Goal: Check status: Check status

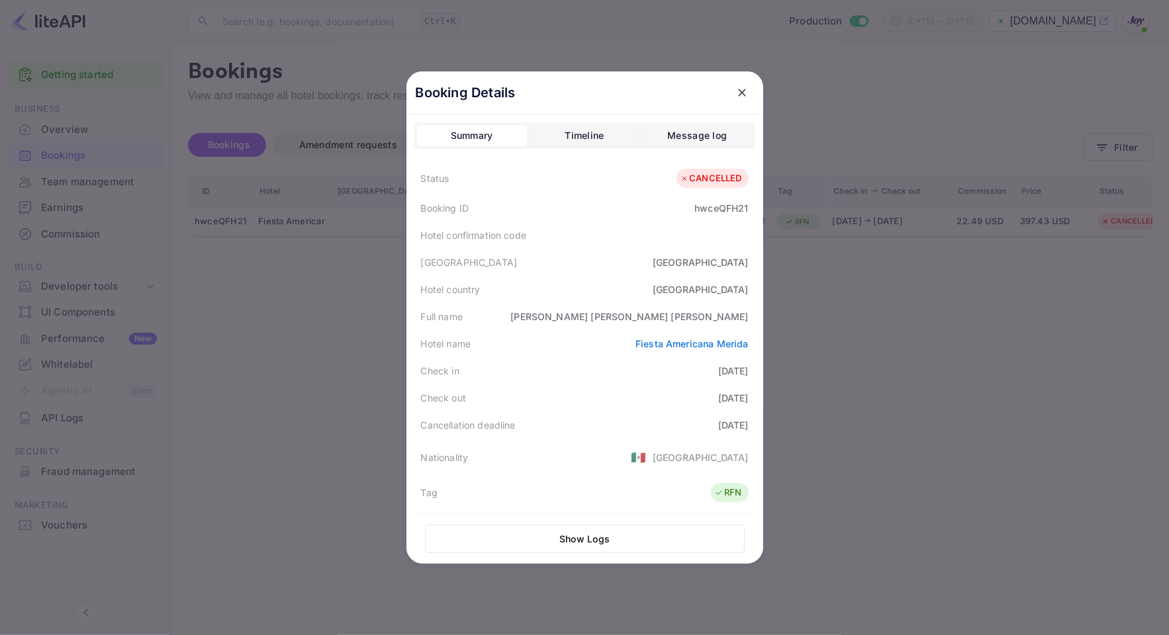
scroll to position [299, 0]
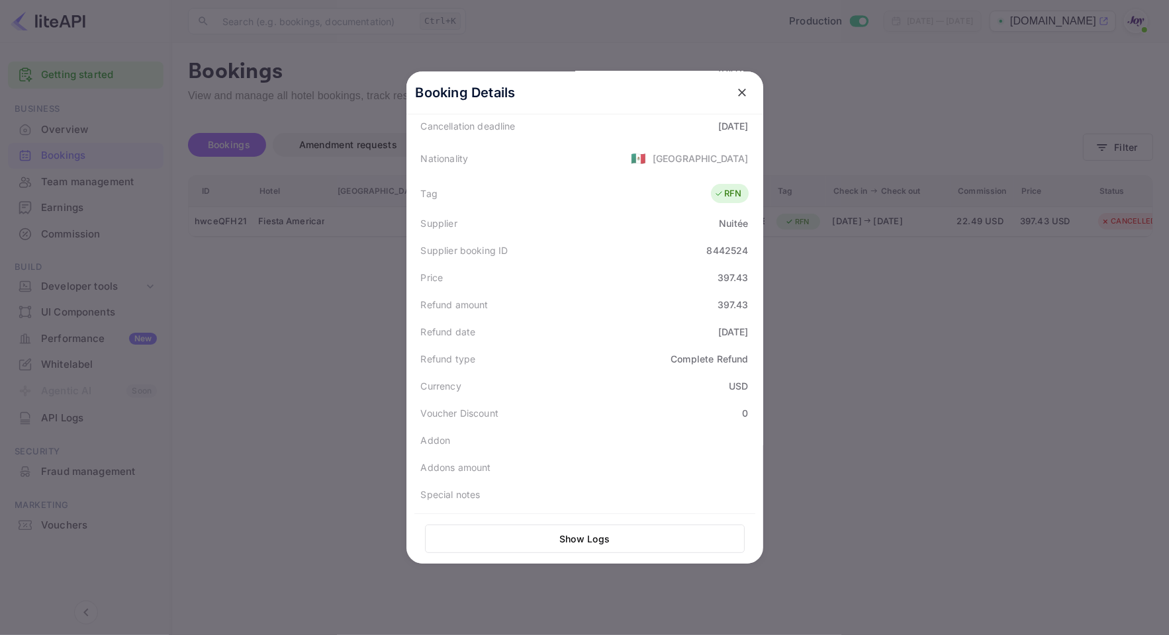
click at [1127, 160] on div at bounding box center [584, 317] width 1169 height 635
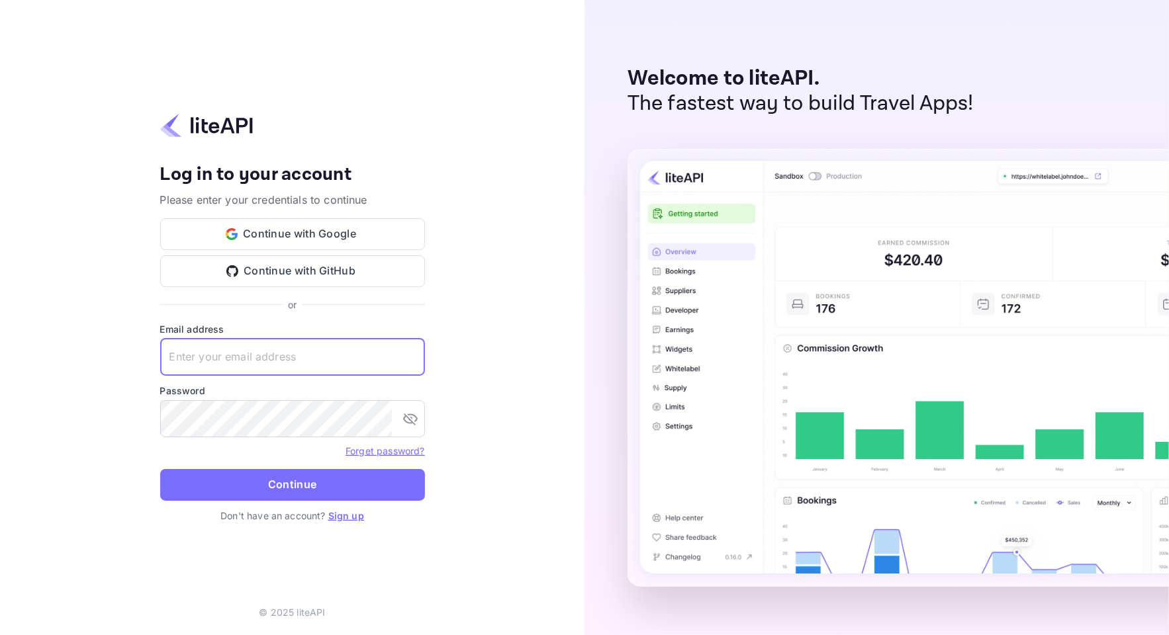
click at [305, 363] on input "text" at bounding box center [292, 357] width 265 height 37
paste input "[EMAIL_ADDRESS][DOMAIN_NAME]"
type input "[EMAIL_ADDRESS][DOMAIN_NAME]"
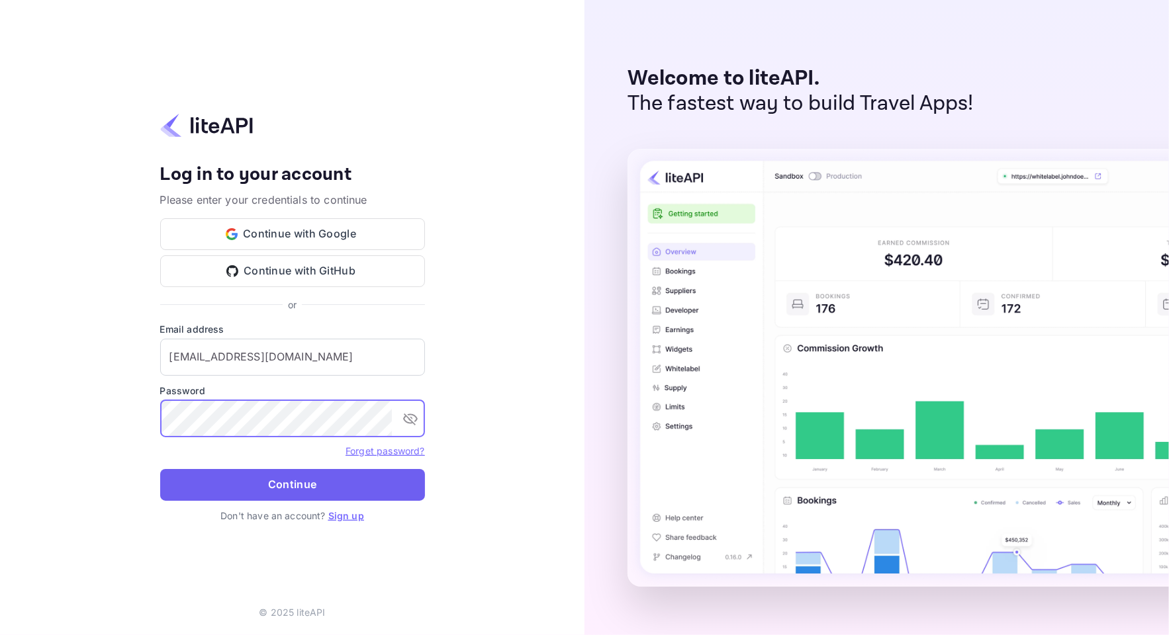
click at [285, 496] on button "Continue" at bounding box center [292, 485] width 265 height 32
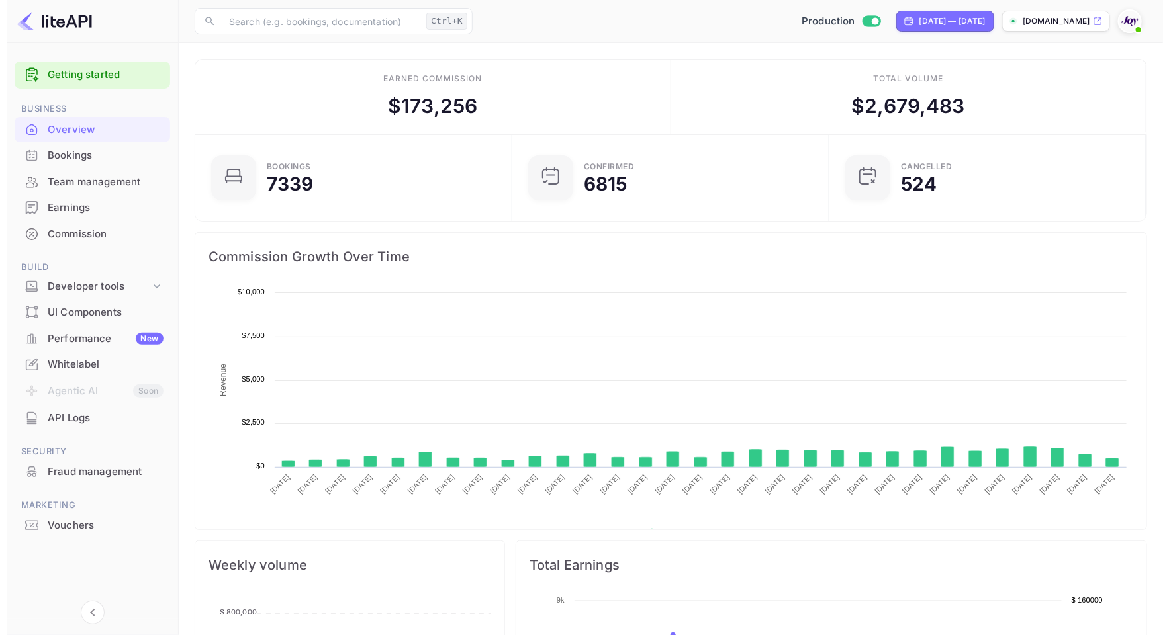
scroll to position [203, 297]
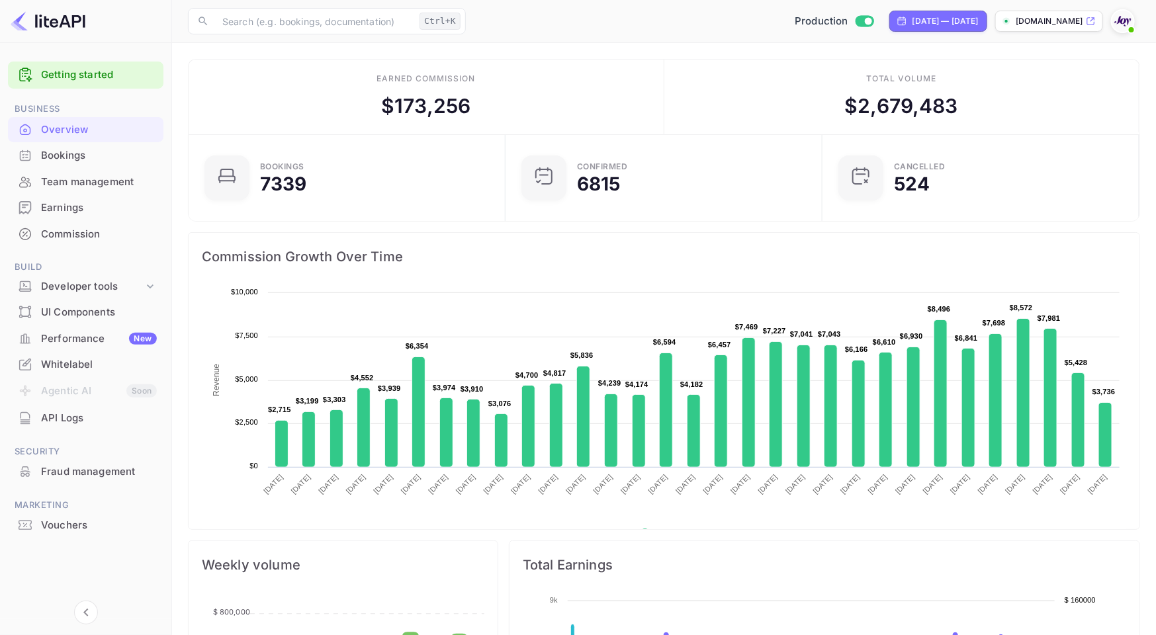
click at [79, 164] on div "Bookings" at bounding box center [86, 156] width 156 height 26
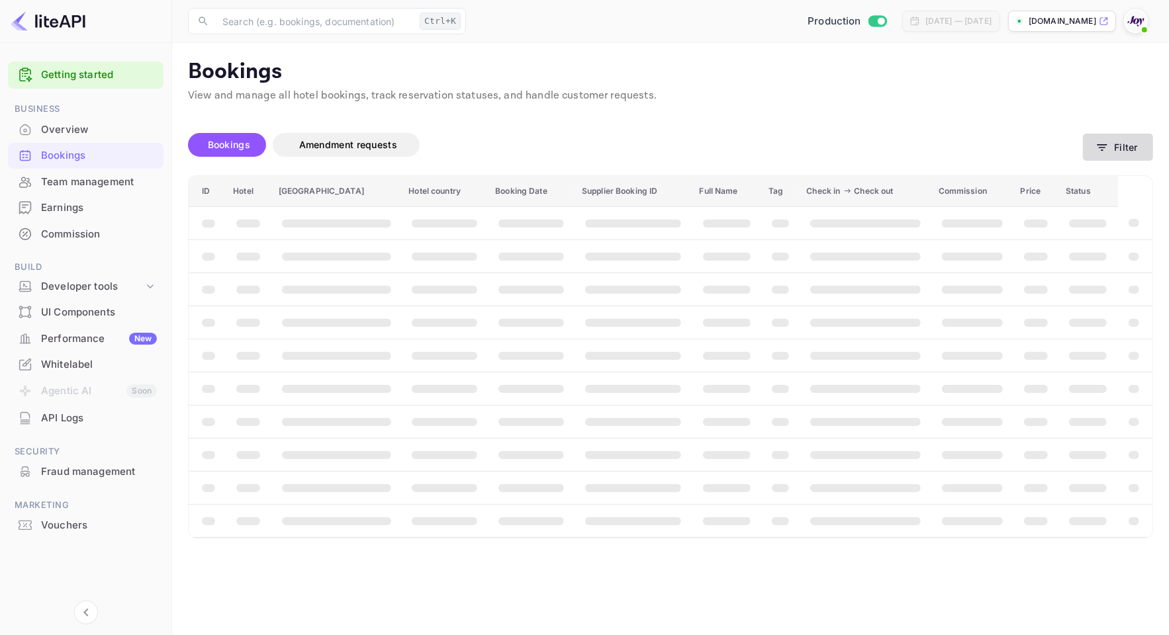
click at [1124, 158] on button "Filter" at bounding box center [1118, 147] width 70 height 27
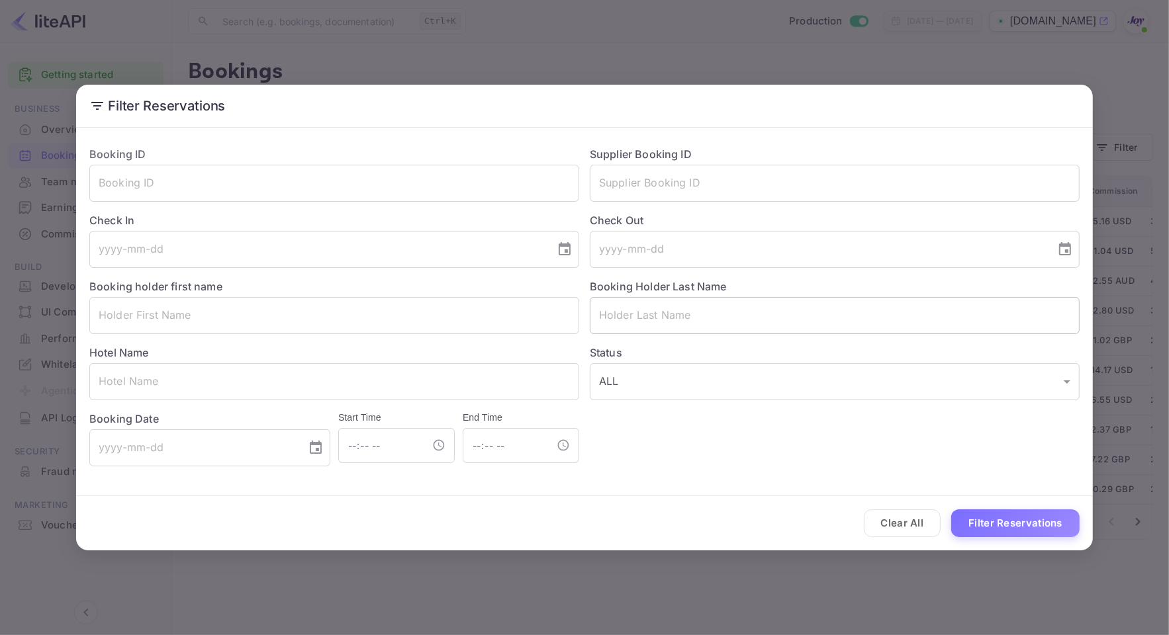
click at [682, 309] on input "text" at bounding box center [835, 315] width 490 height 37
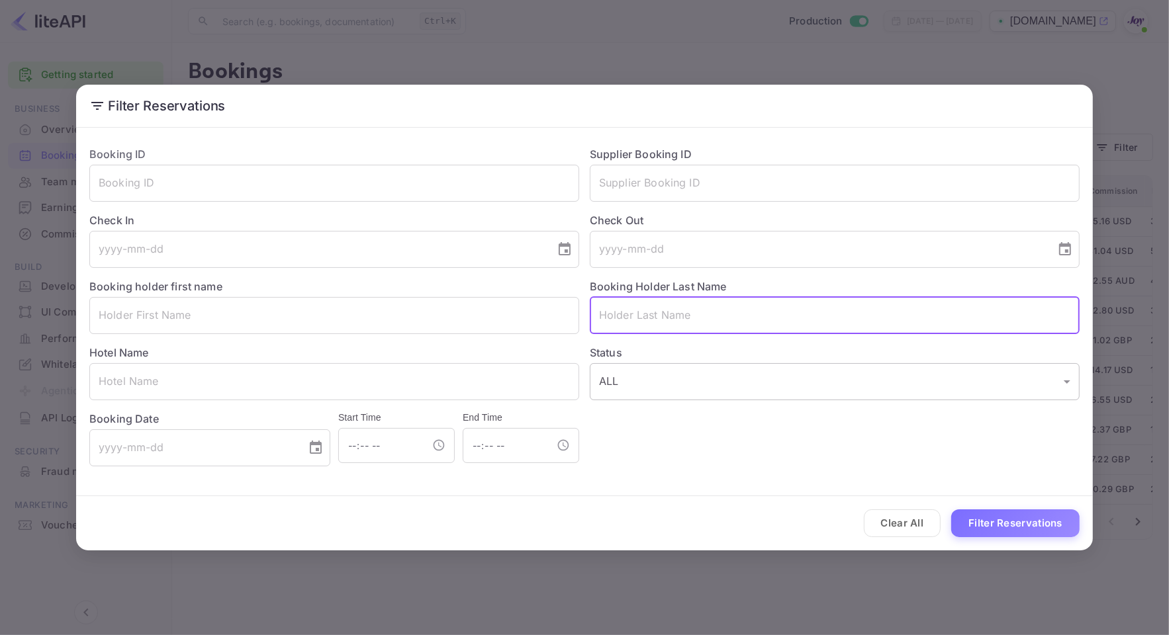
paste input "[PERSON_NAME]"
type input "[PERSON_NAME]"
click at [1033, 537] on button "Filter Reservations" at bounding box center [1015, 524] width 128 height 28
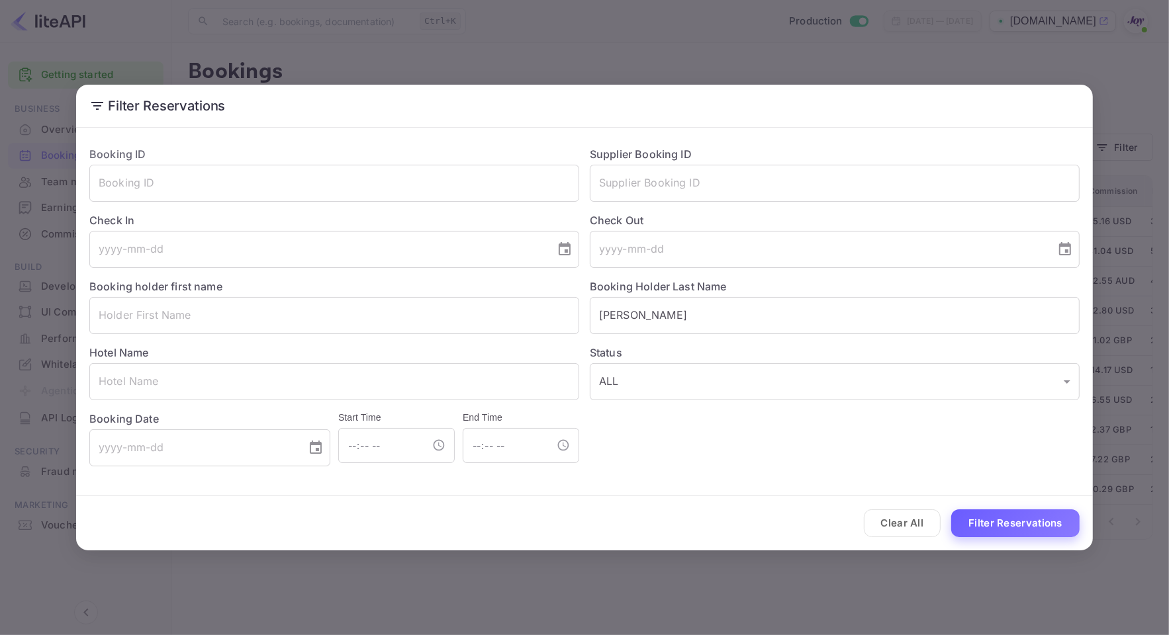
click at [1031, 526] on button "Filter Reservations" at bounding box center [1015, 524] width 128 height 28
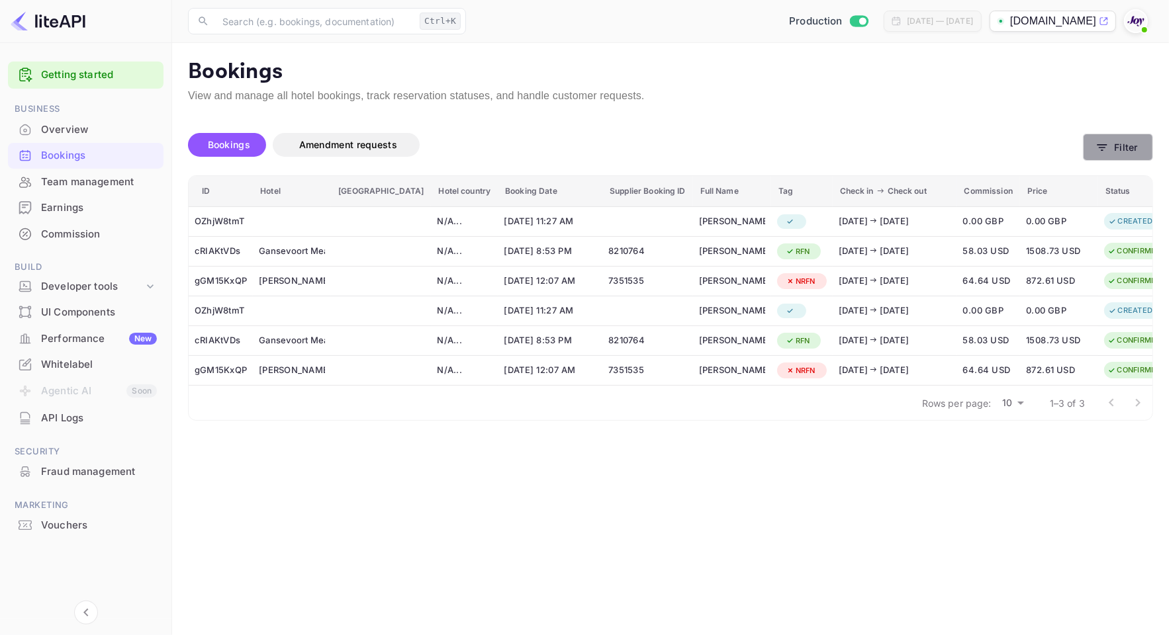
click at [1098, 147] on icon "button" at bounding box center [1102, 147] width 13 height 13
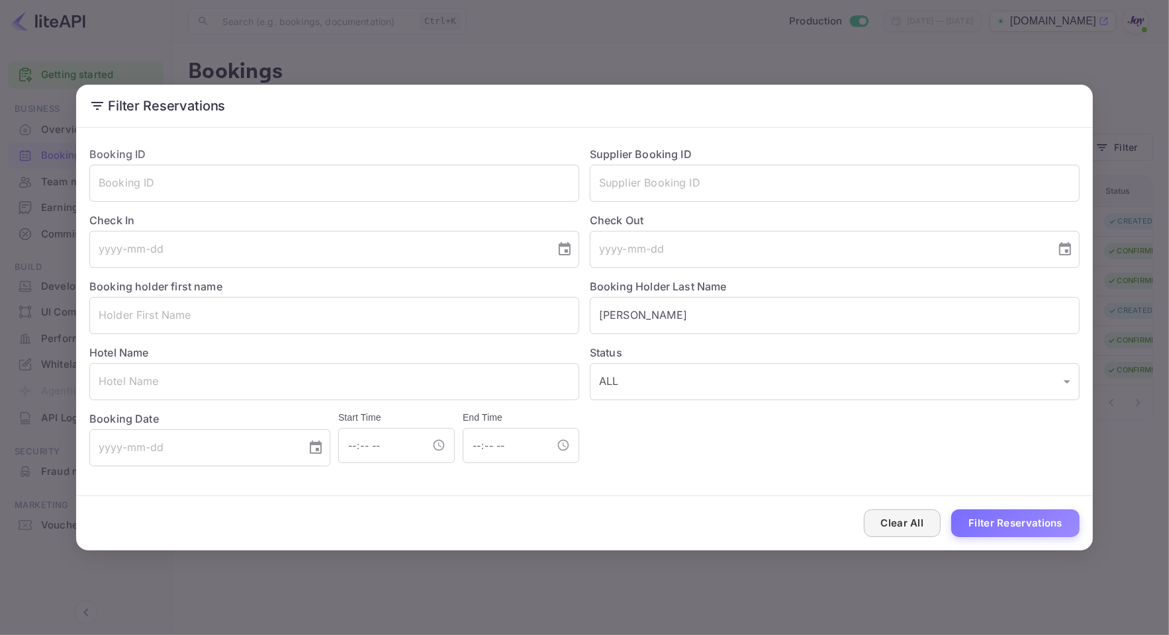
click at [912, 521] on button "Clear All" at bounding box center [902, 524] width 77 height 28
click at [682, 189] on input "text" at bounding box center [835, 183] width 490 height 37
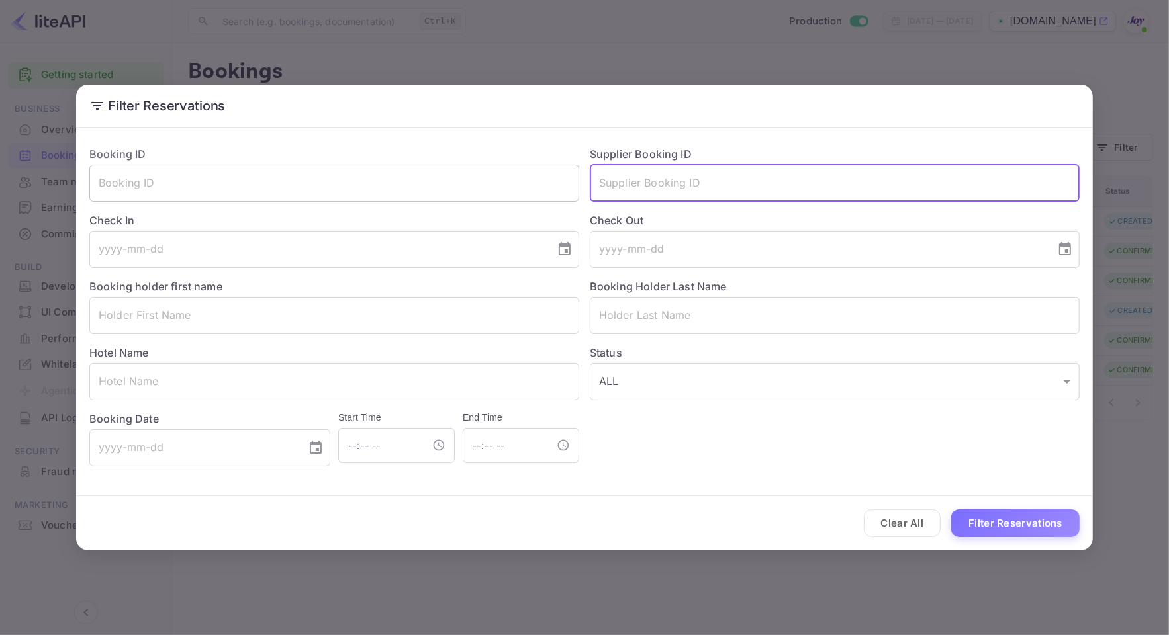
click at [381, 190] on input "text" at bounding box center [334, 183] width 490 height 37
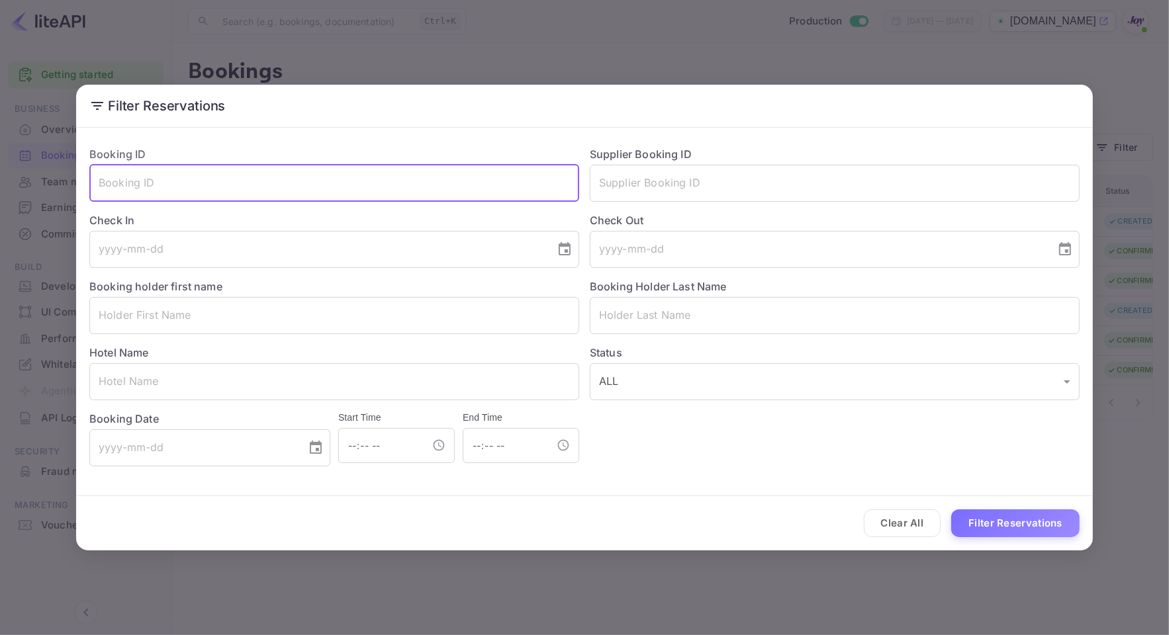
paste input "2247963444"
click at [994, 527] on button "Filter Reservations" at bounding box center [1015, 524] width 128 height 28
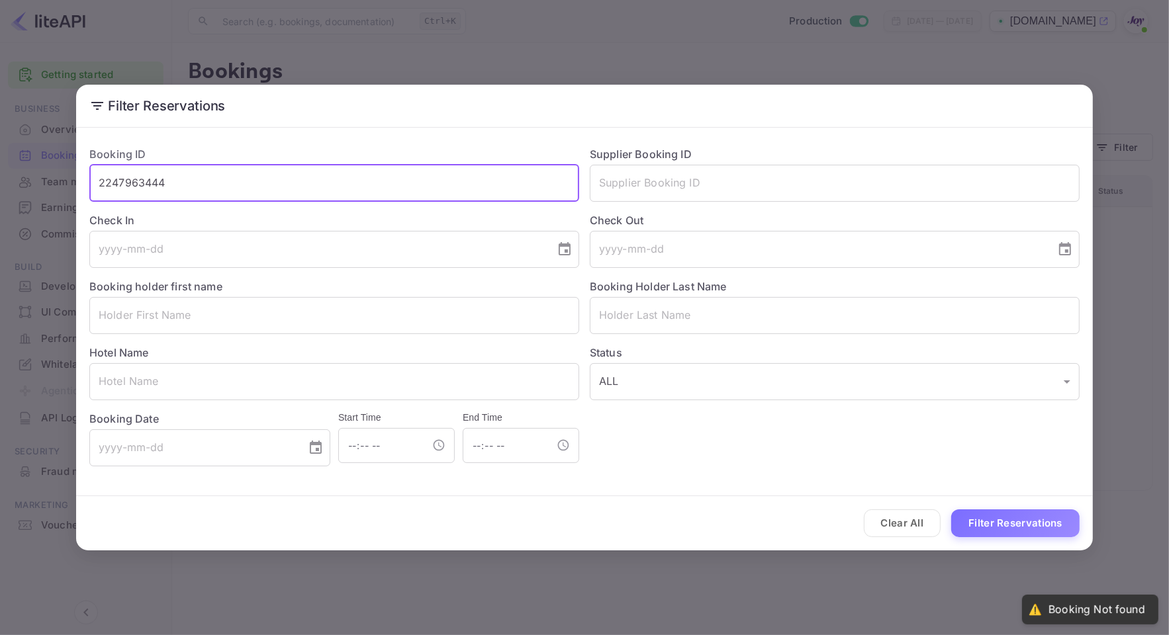
drag, startPoint x: 389, startPoint y: 181, endPoint x: -3, endPoint y: 150, distance: 393.8
click at [0, 150] on html "Getting started Business Overview Bookings Team management Earnings Commission …" at bounding box center [584, 317] width 1169 height 635
type input "="
click at [706, 191] on input "text" at bounding box center [835, 183] width 490 height 37
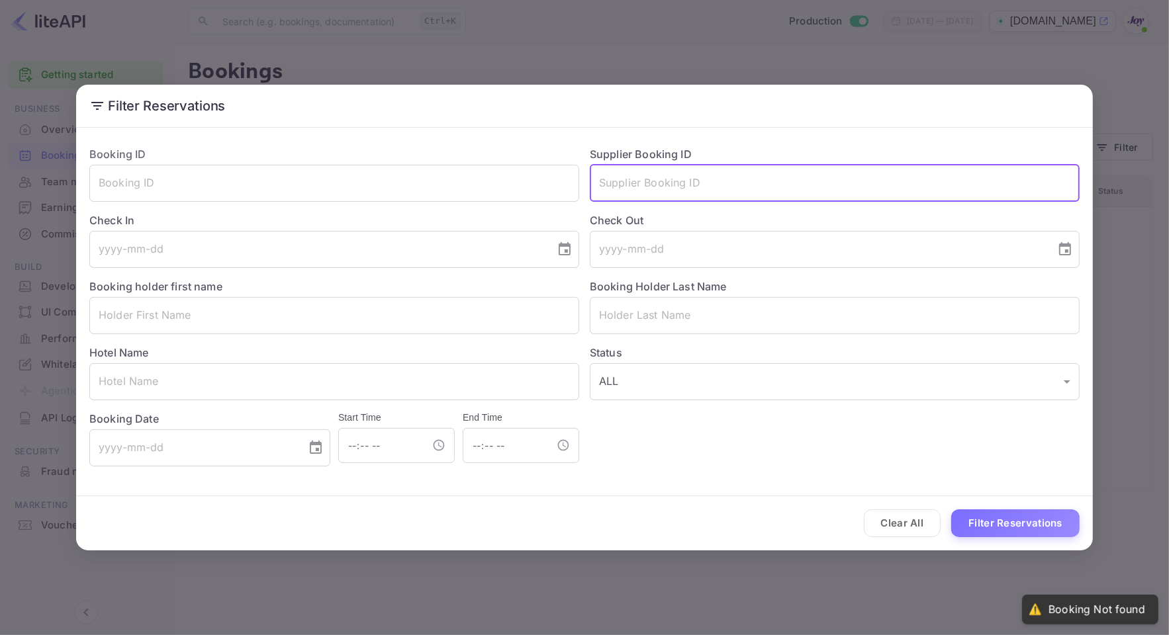
paste input "2247963444"
type input "2247963444"
click at [1029, 540] on div "Clear All Filter Reservations" at bounding box center [584, 523] width 1017 height 55
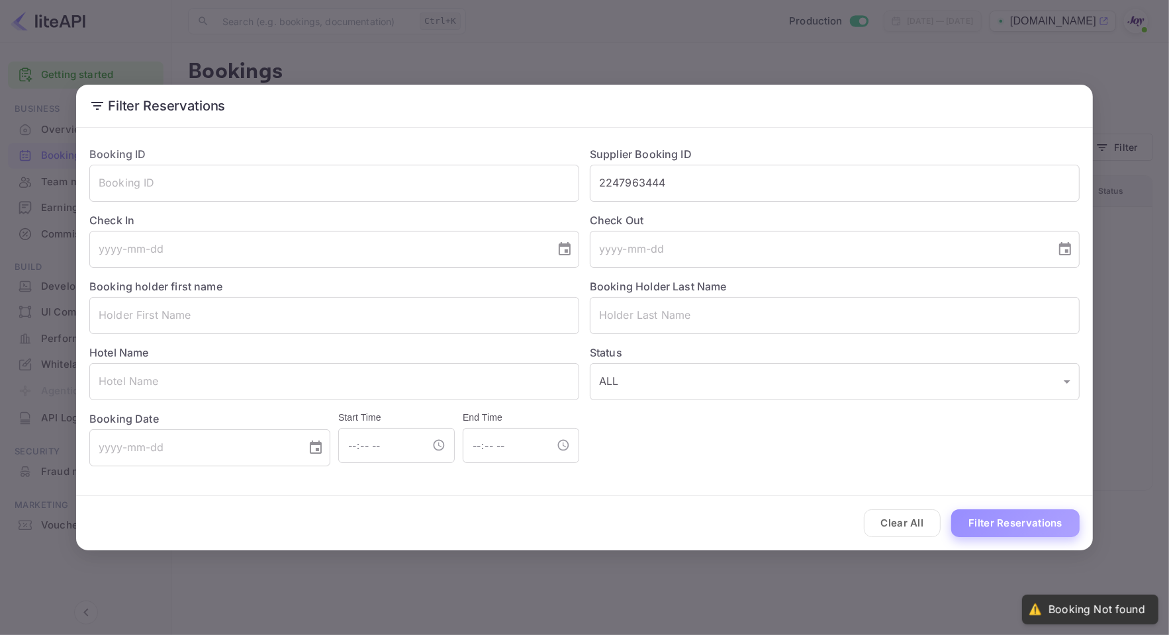
click at [1027, 518] on button "Filter Reservations" at bounding box center [1015, 524] width 128 height 28
